Goal: Task Accomplishment & Management: Manage account settings

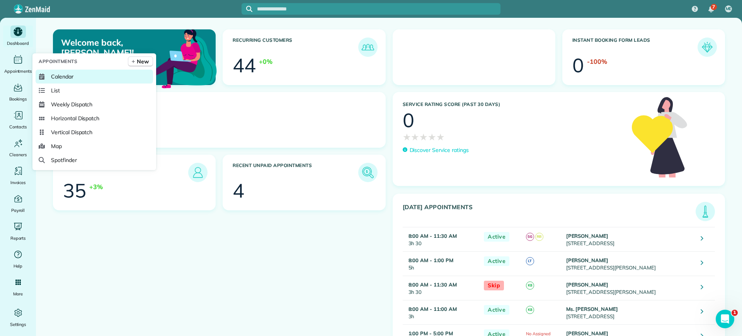
click at [49, 77] on link "Calendar" at bounding box center [95, 77] width 118 height 14
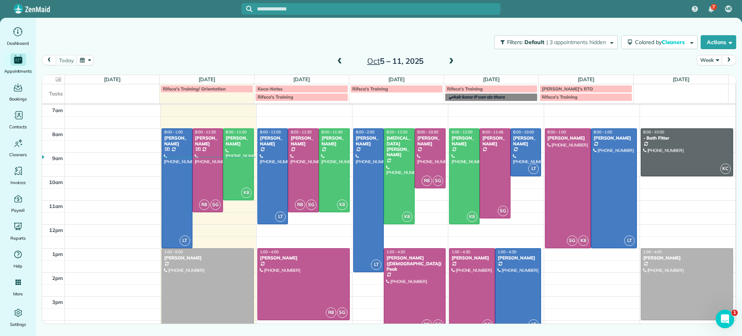
click at [451, 60] on span at bounding box center [451, 61] width 9 height 7
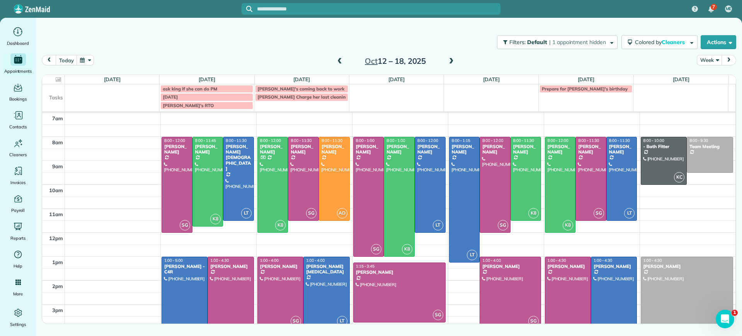
click at [342, 61] on span at bounding box center [340, 61] width 9 height 7
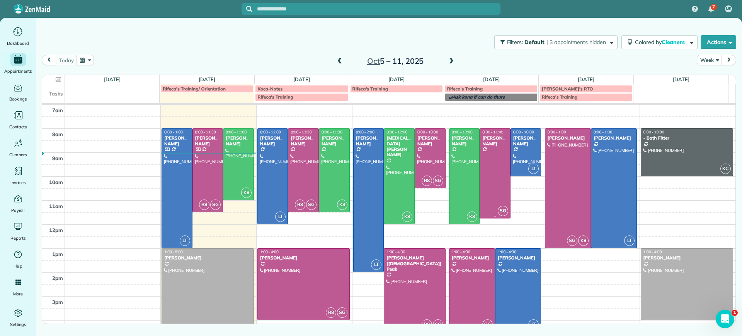
click at [489, 171] on div at bounding box center [495, 173] width 30 height 89
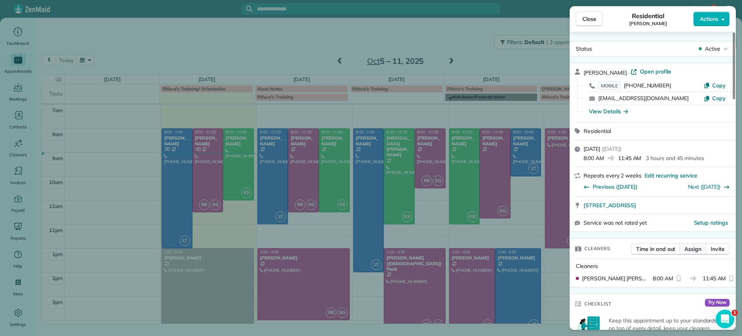
click at [696, 249] on span "Assign" at bounding box center [693, 249] width 17 height 8
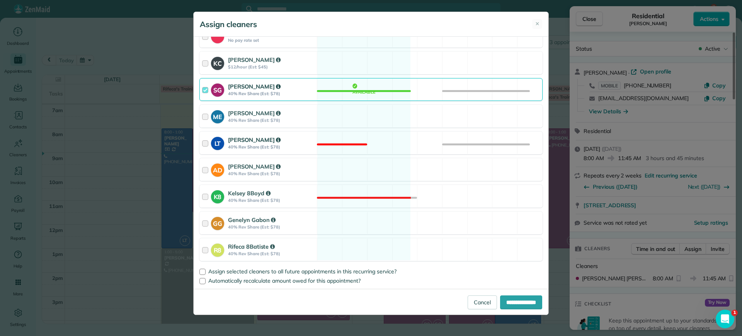
scroll to position [137, 0]
click at [377, 248] on div "R8 Rifeca 8Batiste 40% Rev Share (Est: $78) Available" at bounding box center [370, 249] width 343 height 23
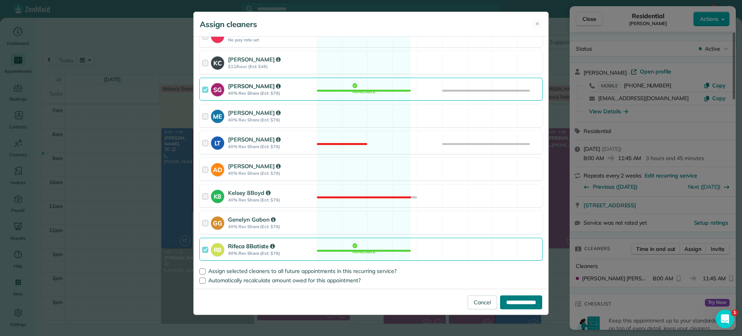
click at [519, 304] on input "**********" at bounding box center [521, 302] width 42 height 14
type input "**********"
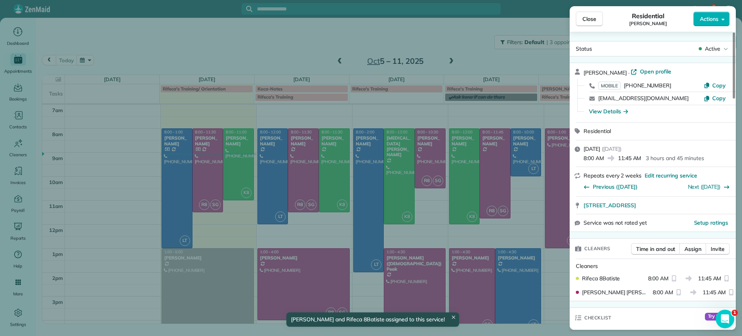
click at [416, 230] on div "Close Residential [PERSON_NAME] Actions Status Active [PERSON_NAME] · Open prof…" at bounding box center [371, 168] width 742 height 336
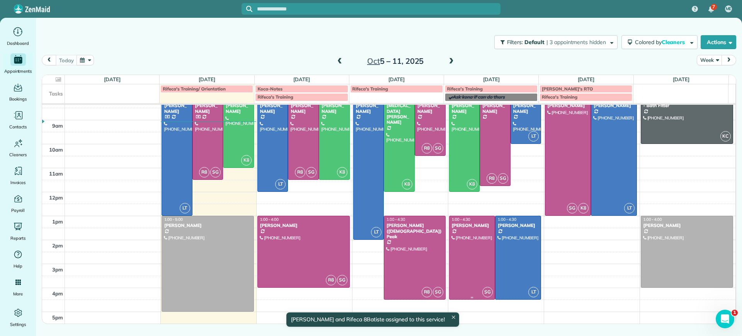
scroll to position [33, 0]
click at [479, 251] on div at bounding box center [472, 257] width 45 height 83
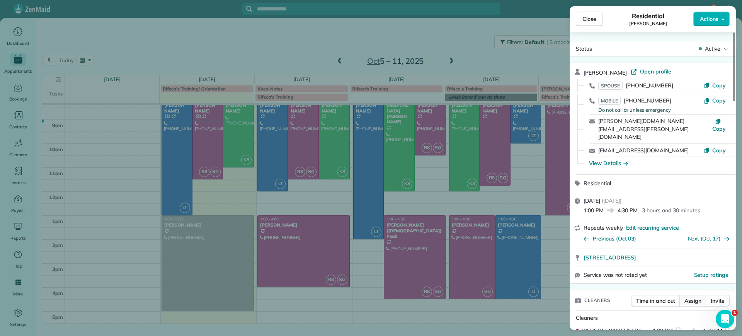
click at [695, 297] on span "Assign" at bounding box center [693, 301] width 17 height 8
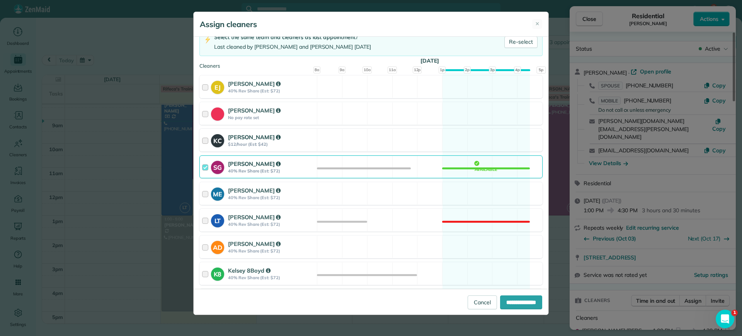
scroll to position [137, 0]
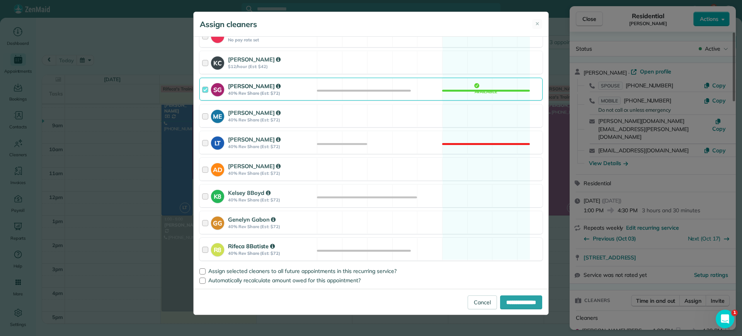
click at [465, 255] on div "R8 Rifeca 8Batiste 40% Rev Share (Est: $72) Available" at bounding box center [370, 249] width 343 height 23
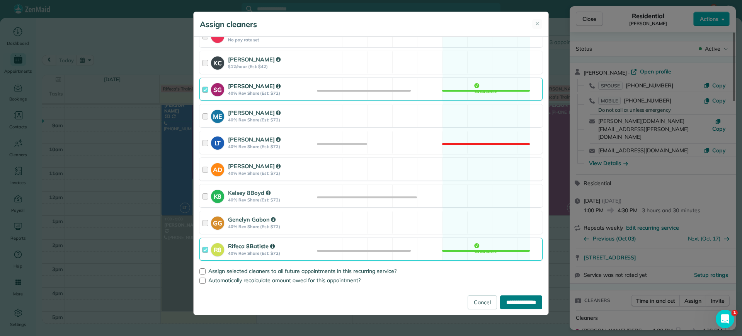
click at [528, 298] on input "**********" at bounding box center [521, 302] width 42 height 14
type input "**********"
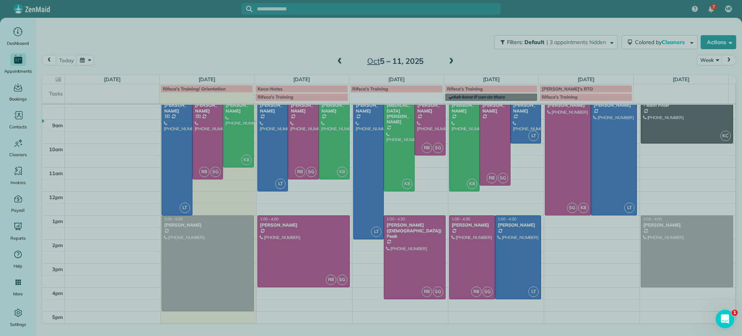
scroll to position [33, 0]
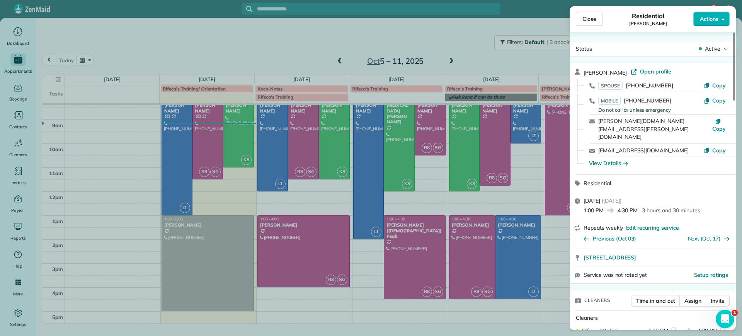
click at [136, 228] on div "Close Residential [PERSON_NAME] Actions Status Active [PERSON_NAME] · Open prof…" at bounding box center [371, 168] width 742 height 336
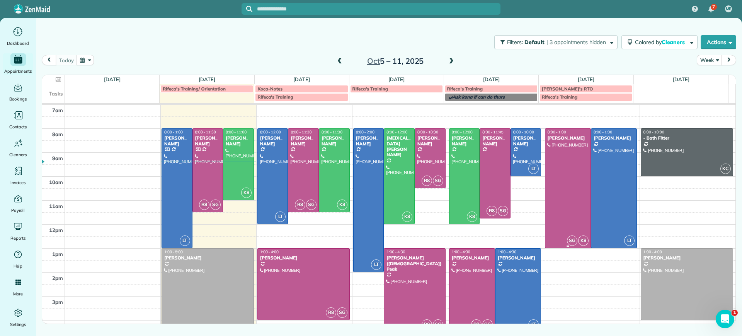
click at [566, 200] on div at bounding box center [567, 188] width 45 height 119
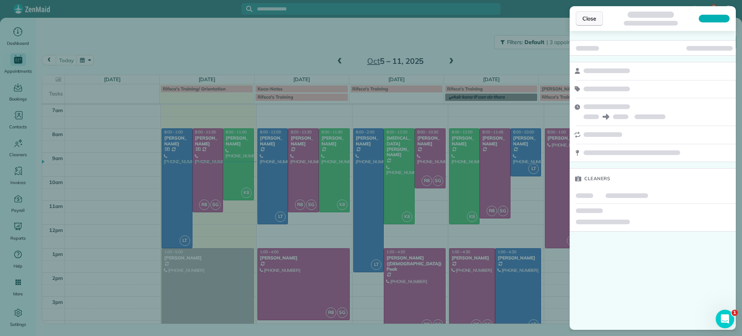
click at [590, 18] on span "Close" at bounding box center [590, 19] width 14 height 8
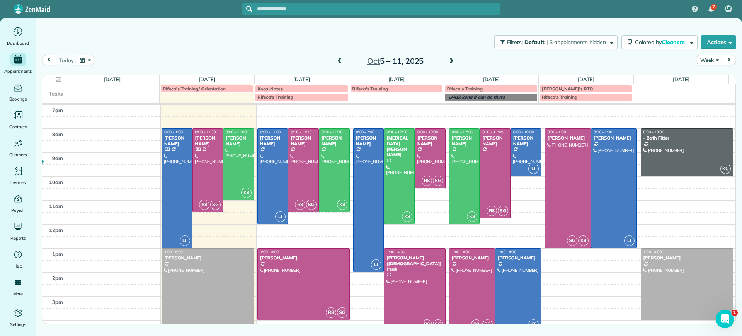
click at [569, 299] on div "7am 8am 9am 10am 11am 12pm 1pm 2pm 3pm 4pm 5pm LT 8:00 - 1:00 [PERSON_NAME] [PH…" at bounding box center [389, 236] width 694 height 263
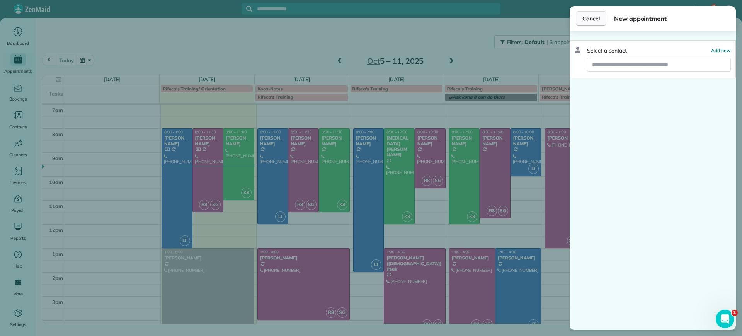
click at [597, 17] on span "Cancel" at bounding box center [591, 19] width 17 height 8
